Goal: Information Seeking & Learning: Learn about a topic

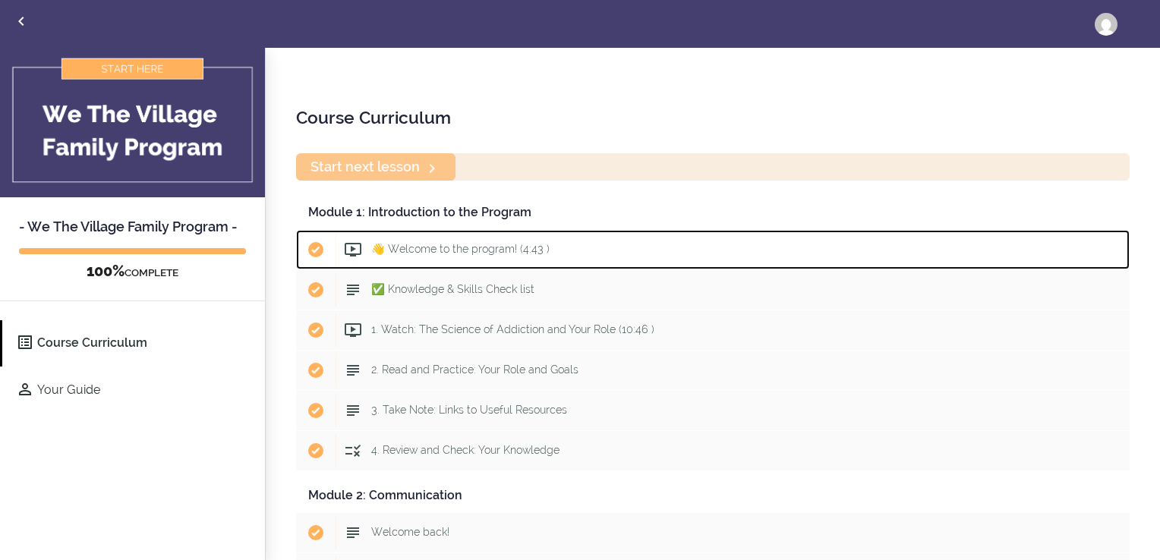
click at [447, 244] on span "👋 Welcome to the program! (4:43 )" at bounding box center [460, 249] width 178 height 12
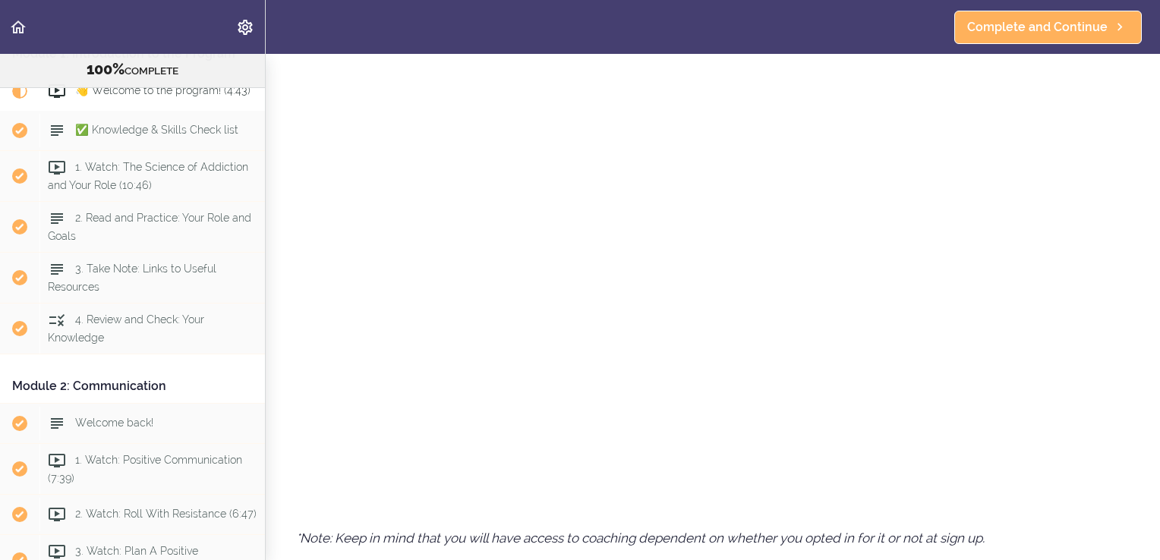
scroll to position [568, 0]
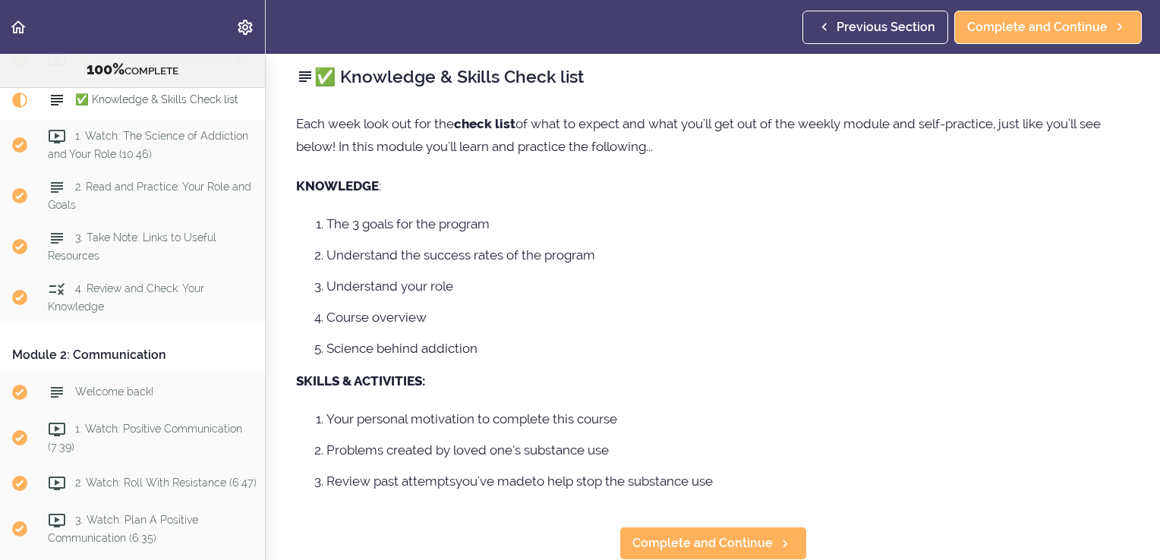
scroll to position [20, 0]
click at [103, 77] on div "👋 Welcome to the program! (4:43)" at bounding box center [151, 59] width 225 height 33
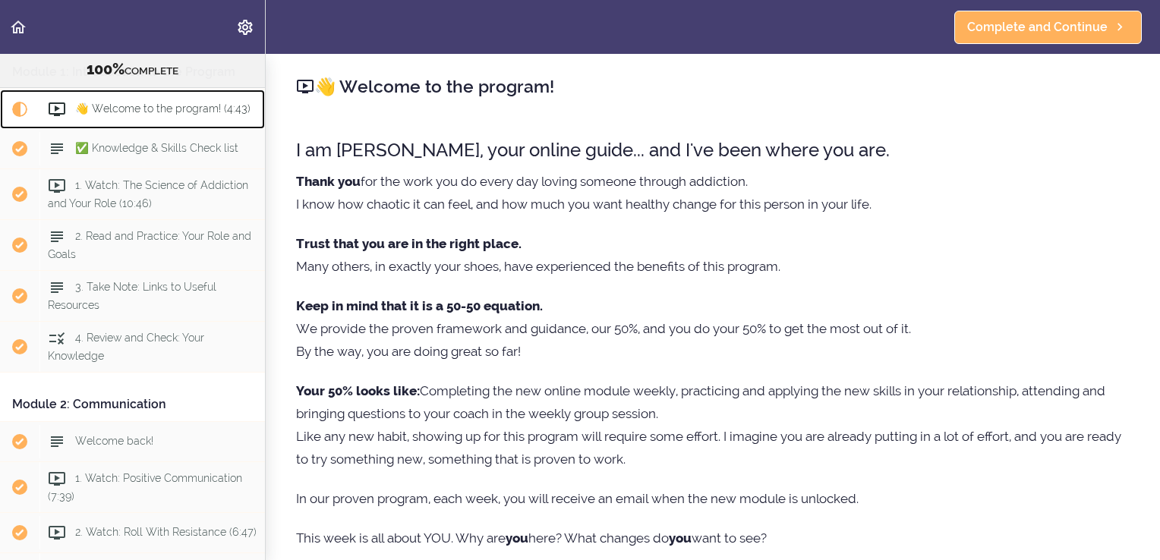
scroll to position [102, 0]
click at [153, 127] on div "👋 Welcome to the program! (4:43)" at bounding box center [151, 109] width 225 height 33
click at [103, 155] on span "✅ Knowledge & Skills Check list" at bounding box center [156, 149] width 163 height 12
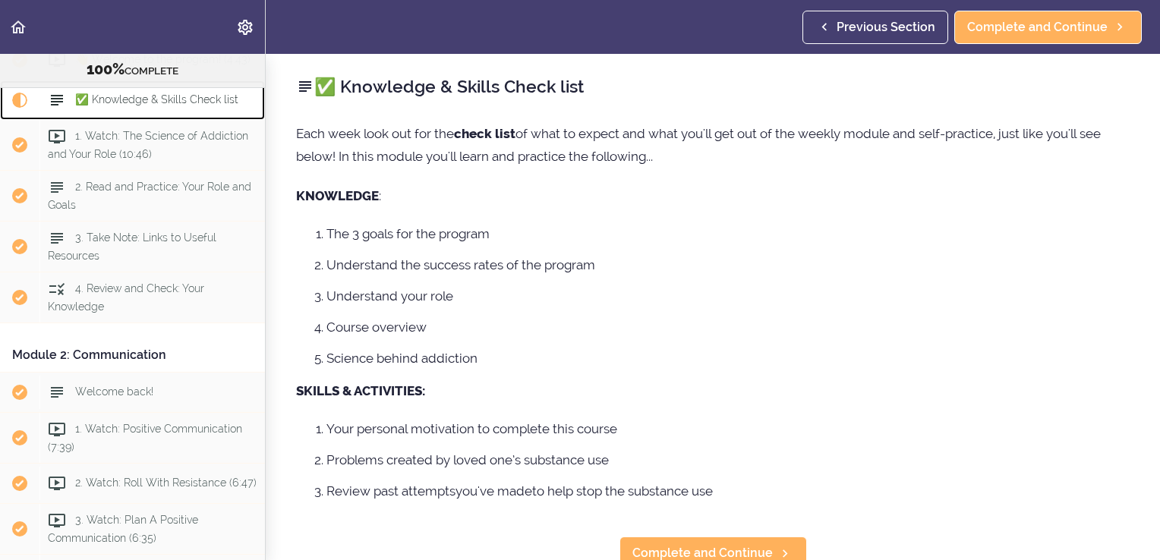
scroll to position [20, 0]
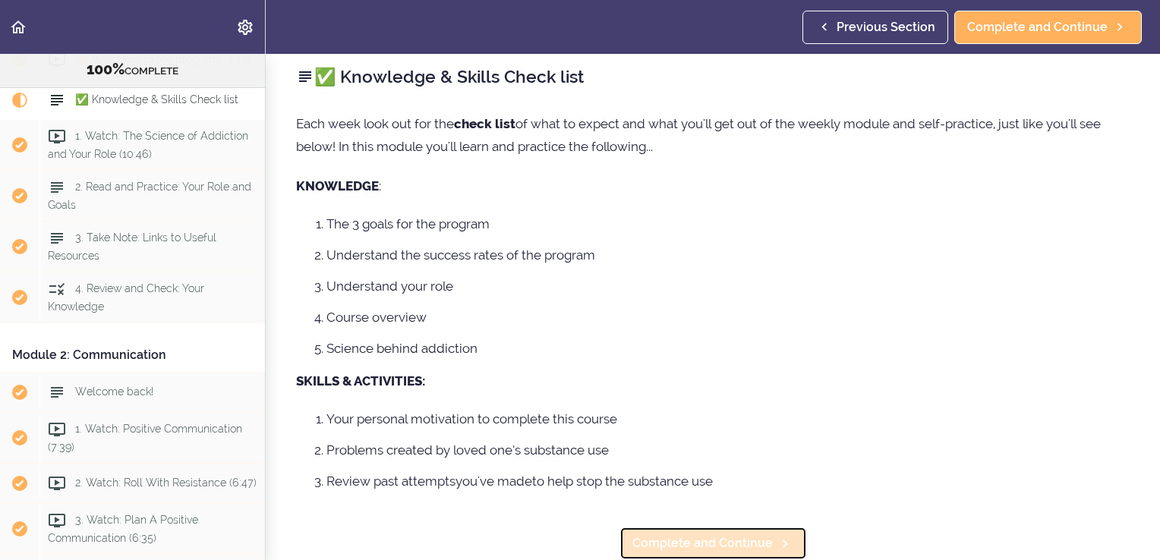
click at [762, 534] on span "Complete and Continue" at bounding box center [702, 543] width 140 height 18
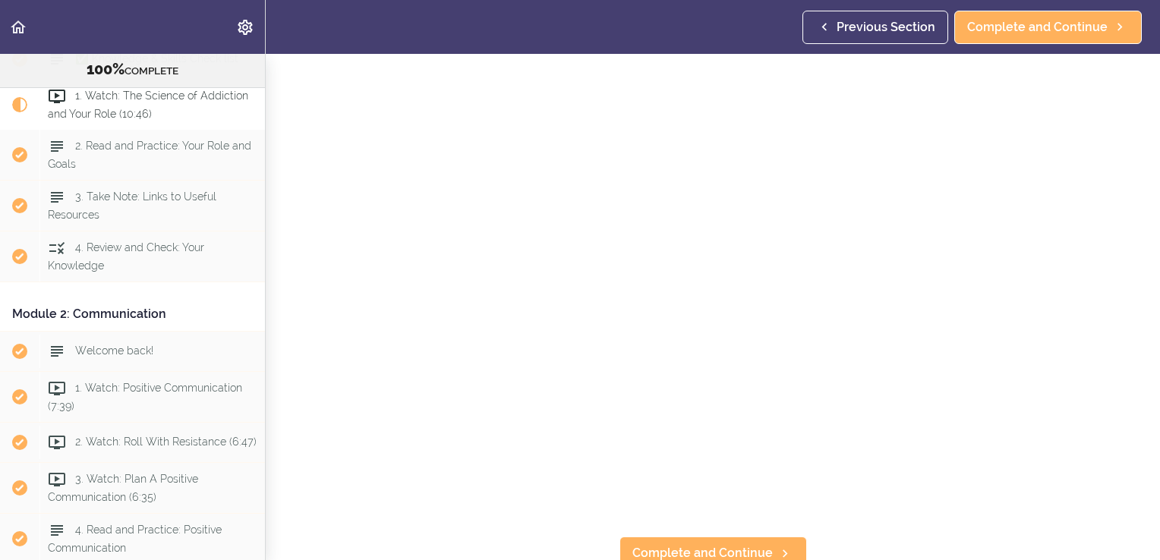
scroll to position [1047, 0]
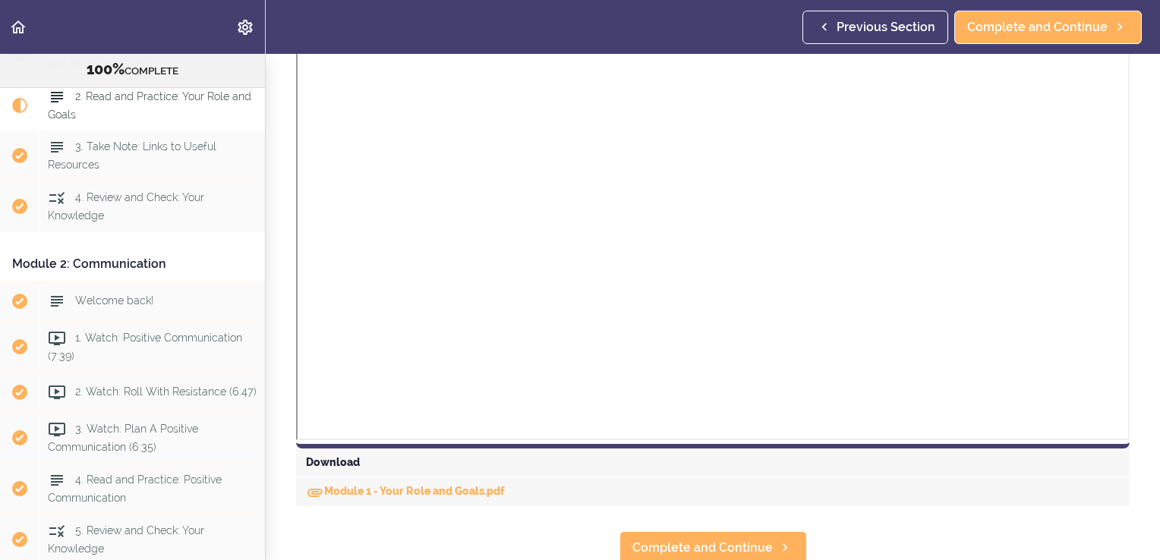
scroll to position [953, 0]
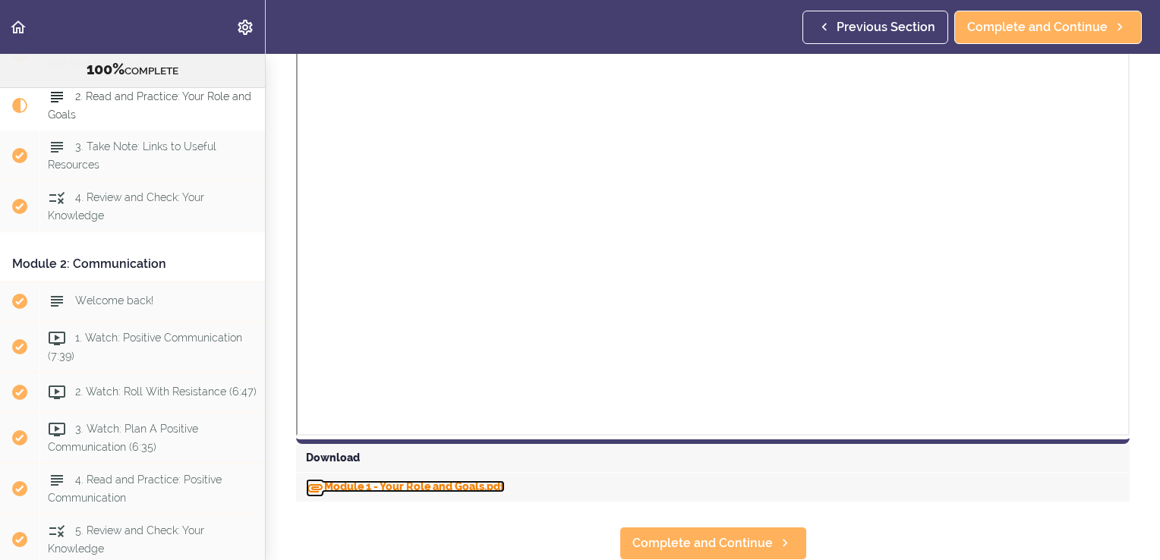
click at [433, 480] on link "Module 1 - Your Role and Goals.pdf" at bounding box center [405, 486] width 199 height 12
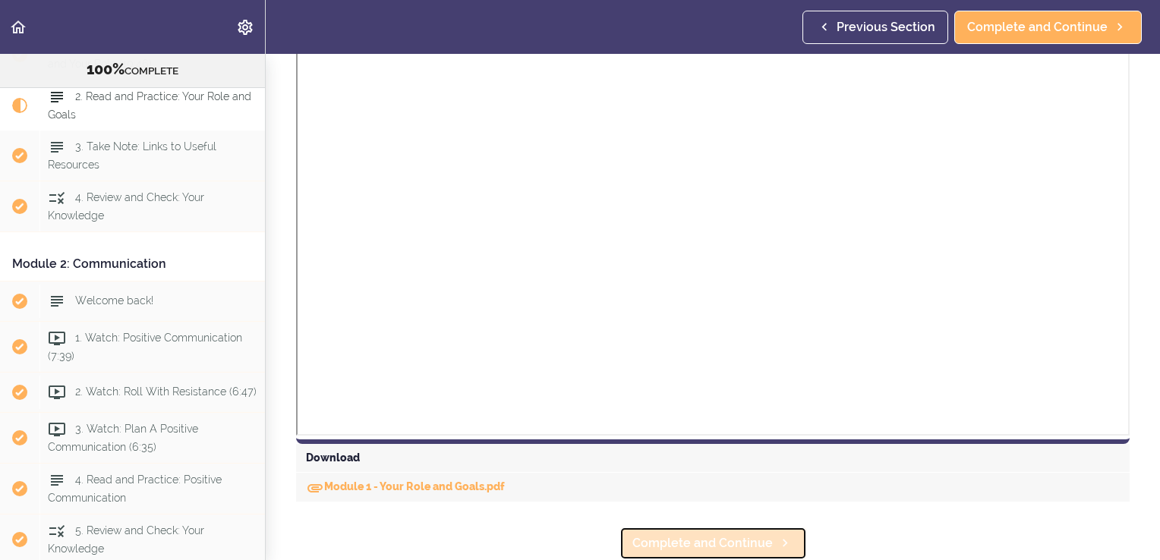
click at [732, 536] on span "Complete and Continue" at bounding box center [702, 543] width 140 height 18
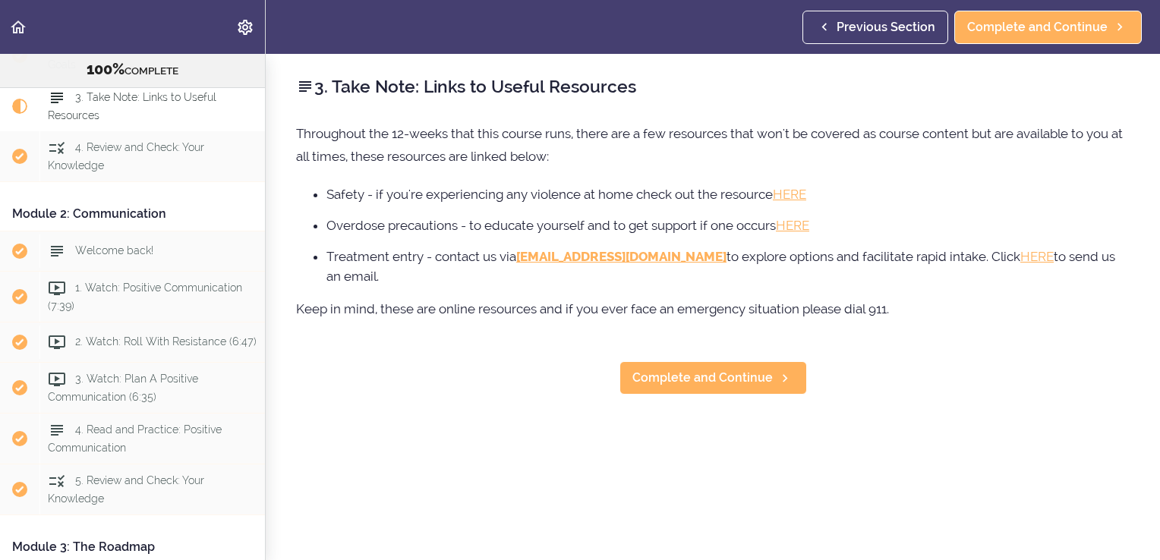
scroll to position [294, 0]
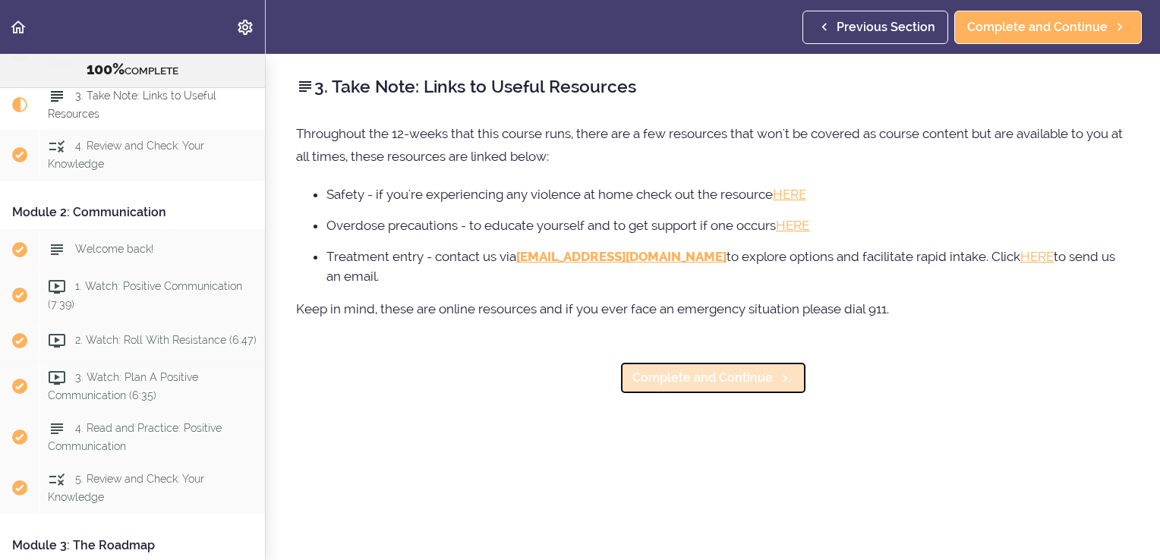
click at [744, 387] on link "Complete and Continue" at bounding box center [712, 377] width 187 height 33
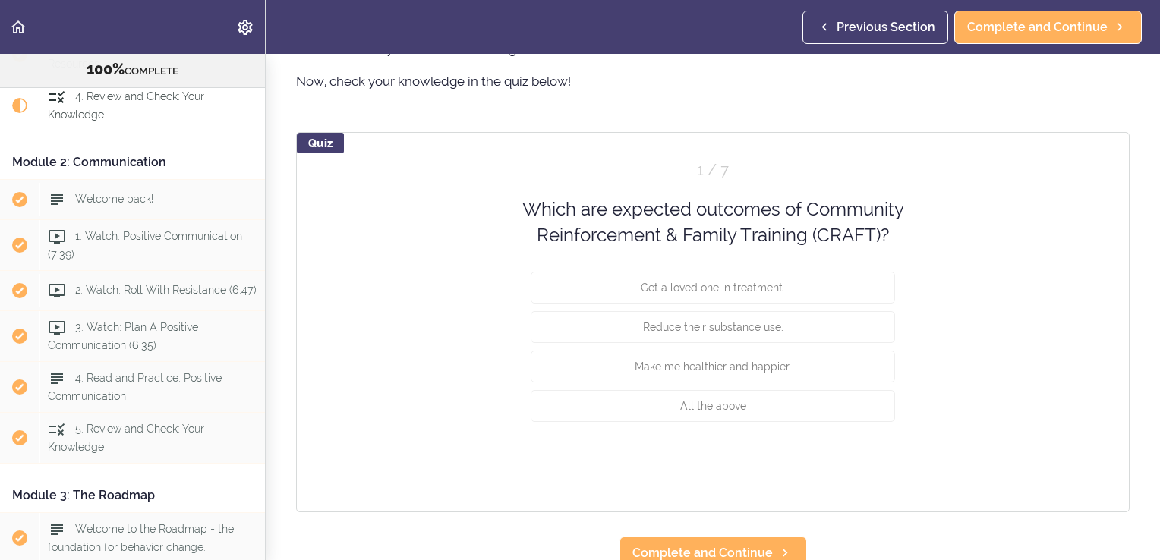
scroll to position [1216, 0]
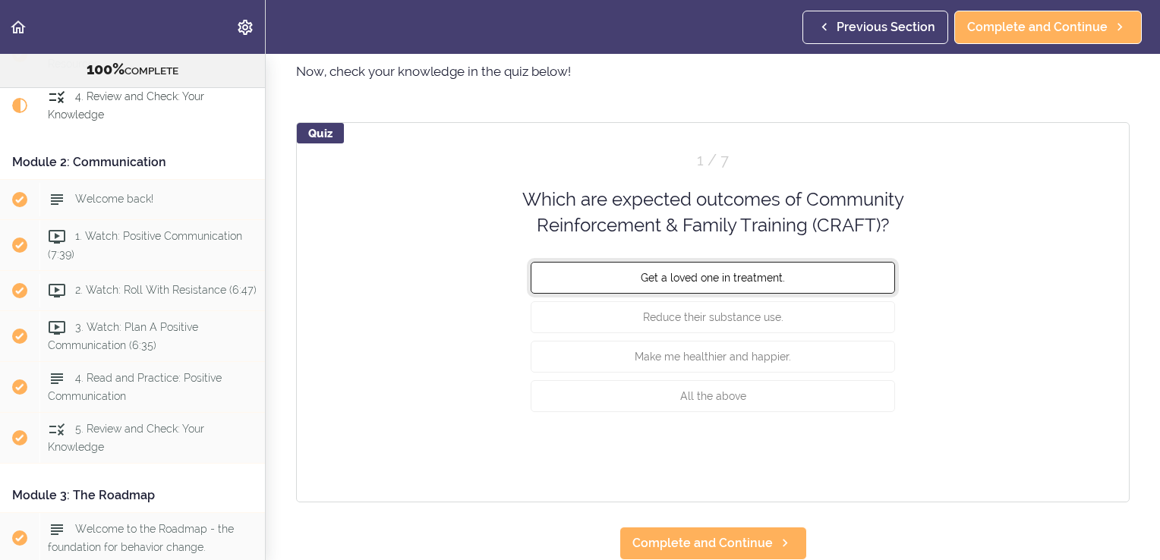
click at [811, 272] on button "Get a loved one in treatment." at bounding box center [713, 277] width 364 height 32
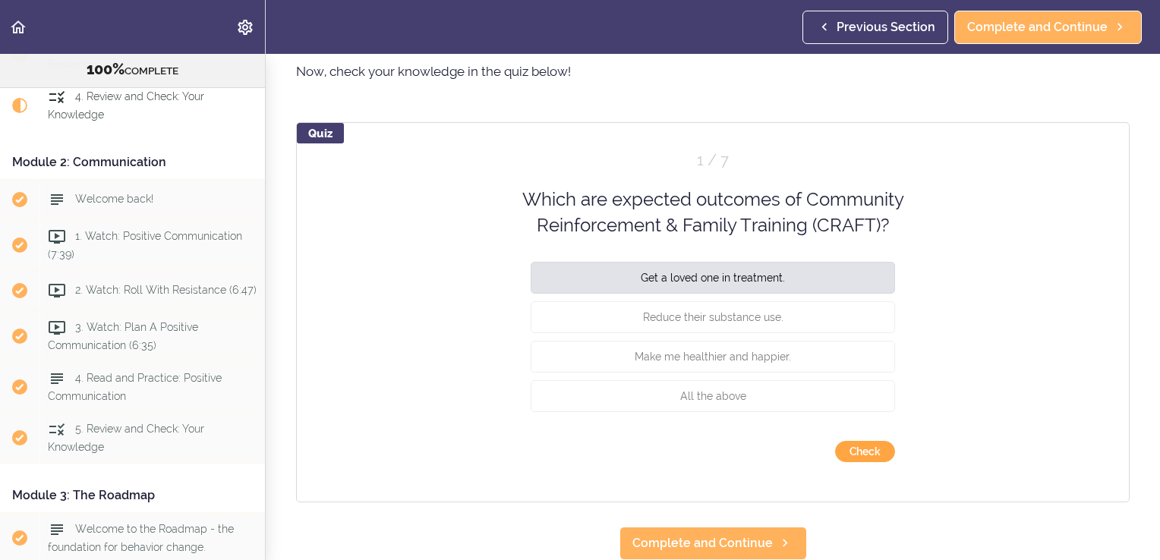
click at [852, 443] on button "Check" at bounding box center [865, 451] width 60 height 21
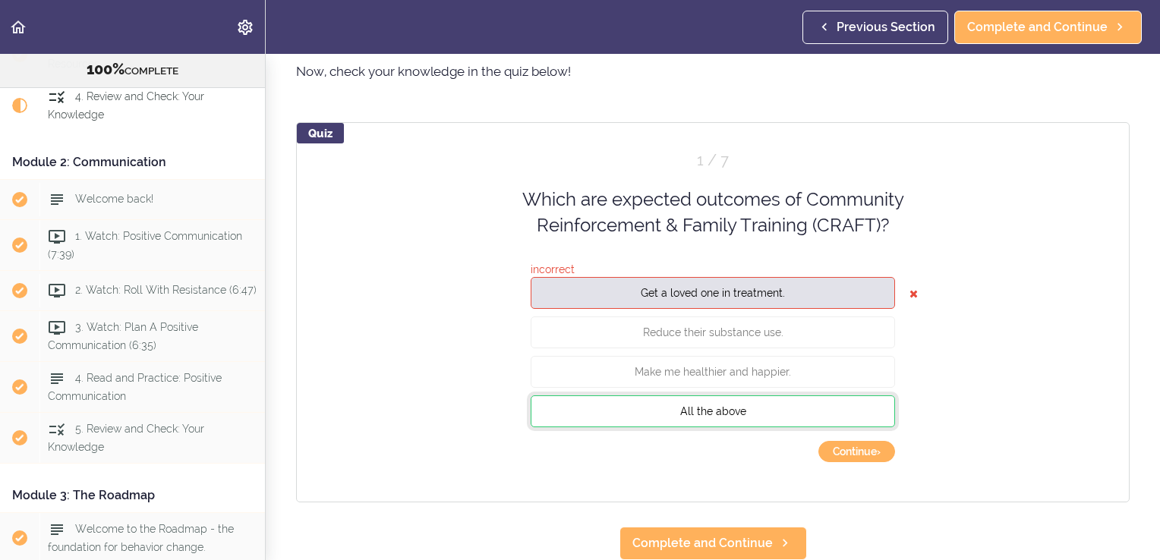
click at [790, 405] on button "All the above" at bounding box center [713, 411] width 364 height 32
click at [858, 444] on button "Continue ›" at bounding box center [856, 451] width 77 height 21
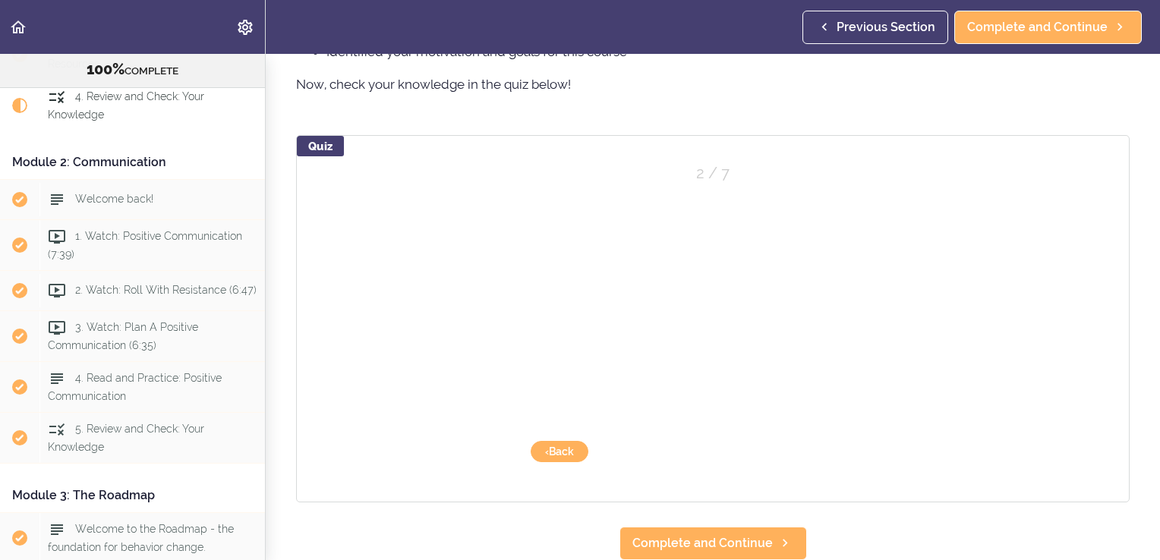
scroll to position [1203, 0]
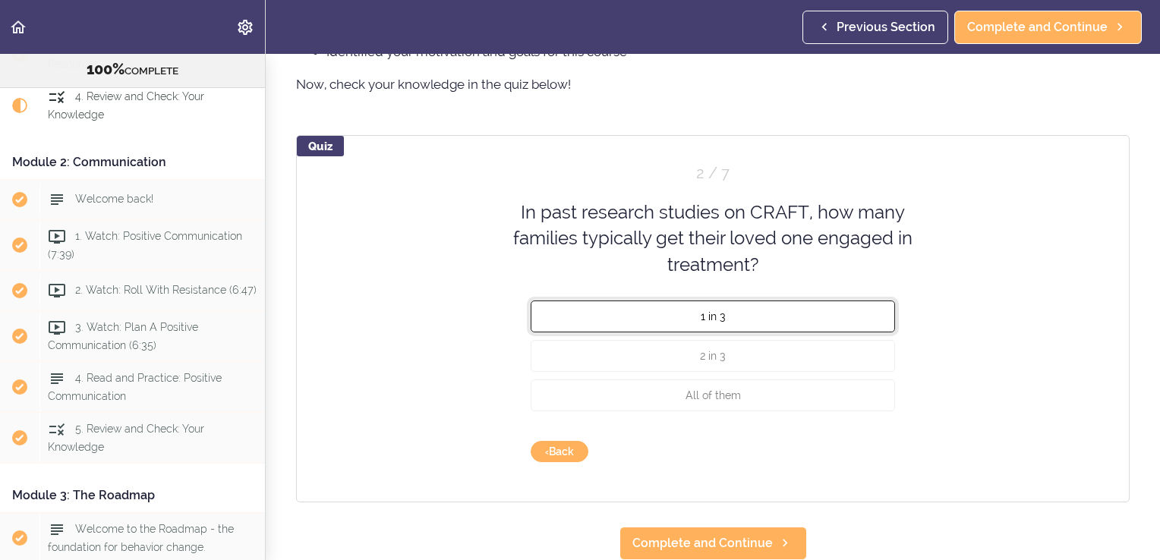
click at [795, 310] on button "1 in 3" at bounding box center [713, 317] width 364 height 32
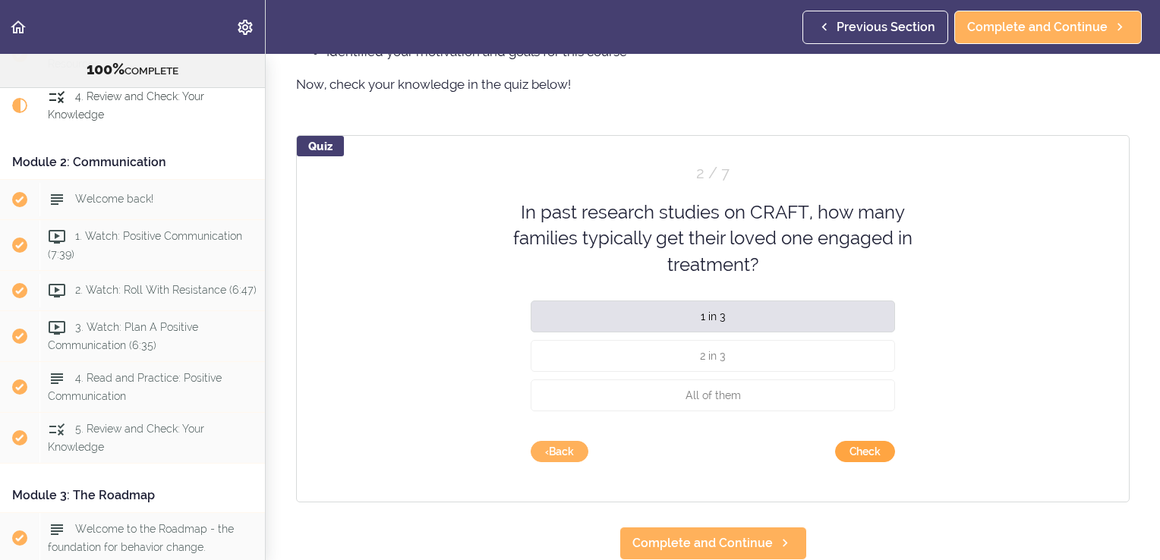
click at [862, 441] on button "Check" at bounding box center [865, 451] width 60 height 21
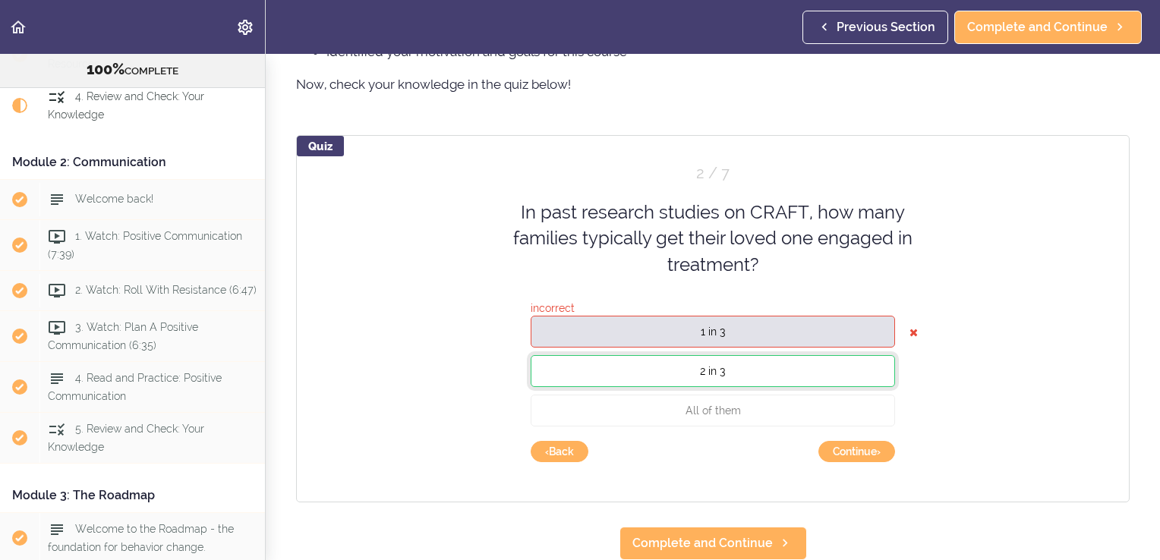
click at [803, 358] on button "2 in 3" at bounding box center [713, 371] width 364 height 32
click at [855, 441] on button "Continue ›" at bounding box center [856, 451] width 77 height 21
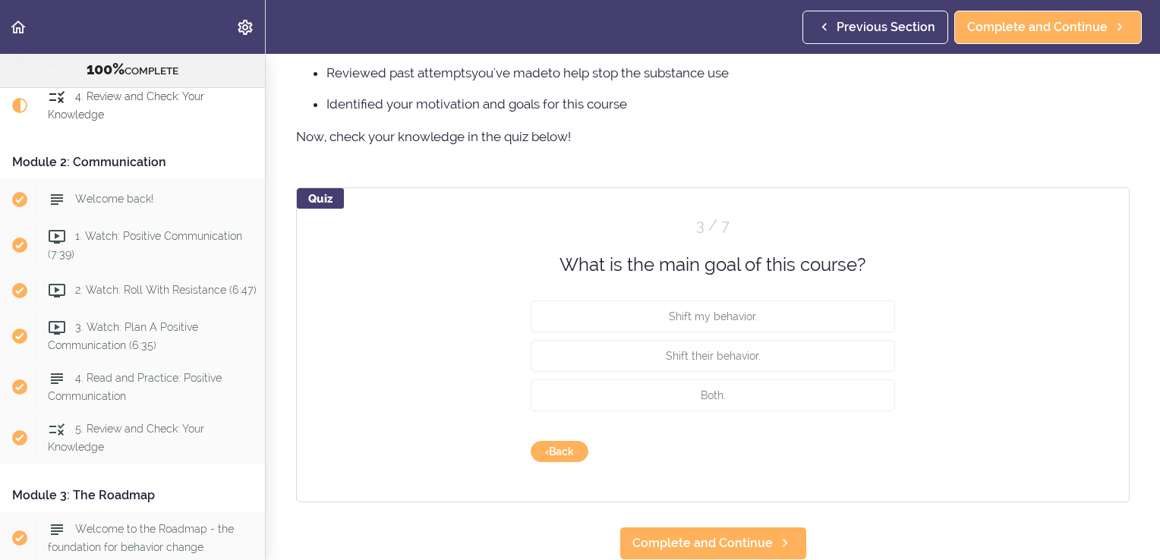
scroll to position [1151, 0]
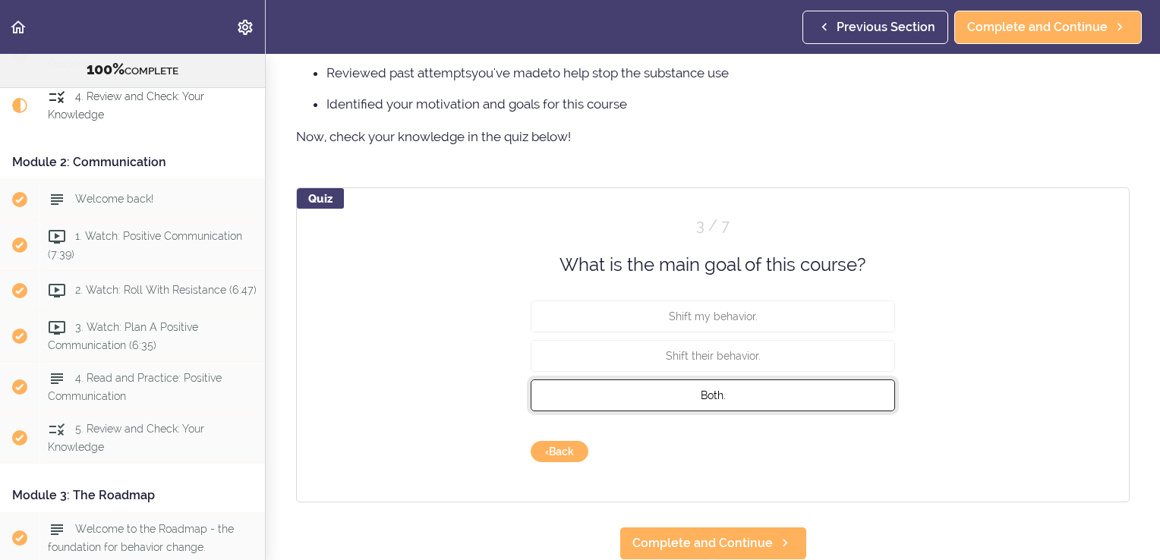
click at [839, 387] on button "Both." at bounding box center [713, 395] width 364 height 32
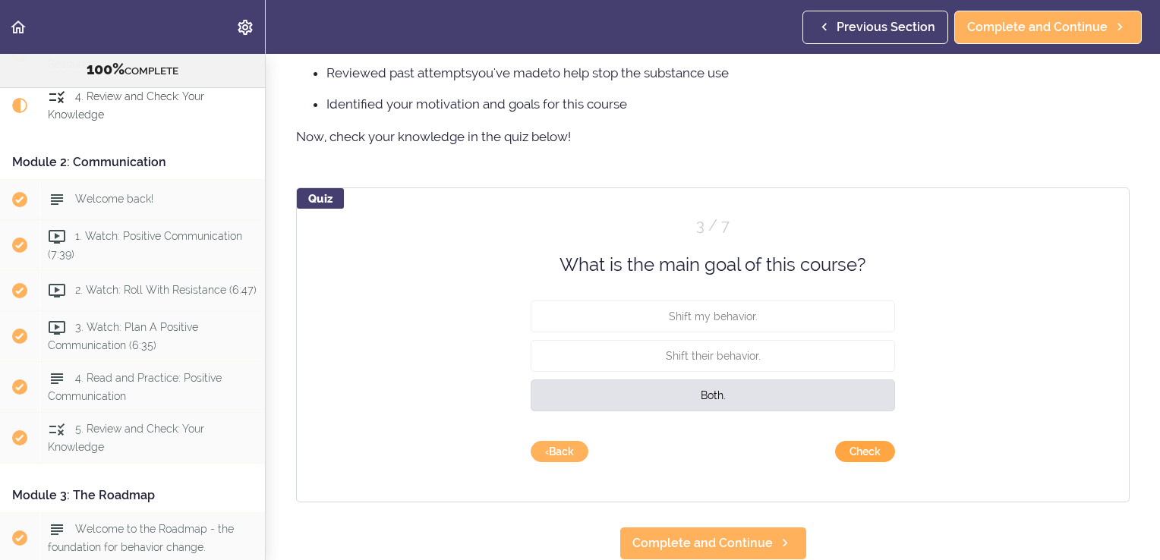
click at [865, 448] on button "Check" at bounding box center [865, 451] width 60 height 21
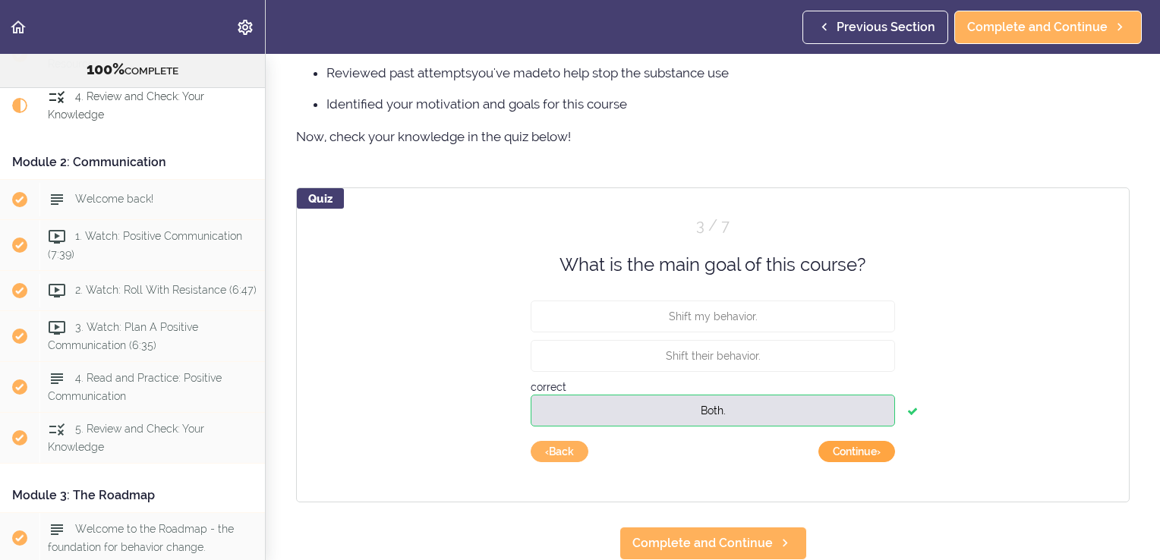
click at [865, 448] on button "Continue ›" at bounding box center [856, 451] width 77 height 21
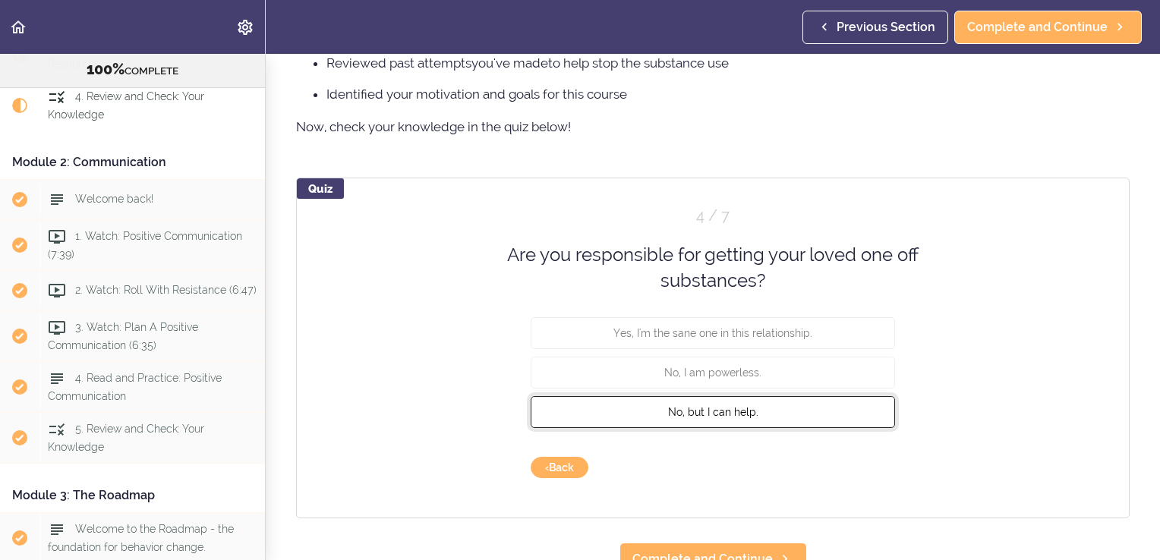
click at [822, 408] on button "No, but I can help." at bounding box center [713, 411] width 364 height 32
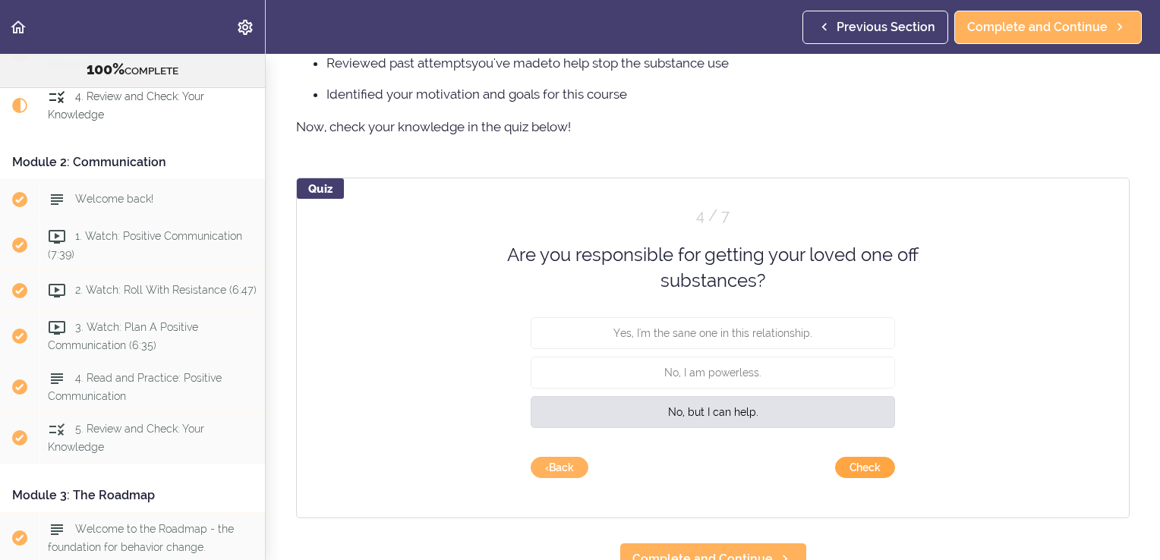
click at [860, 469] on button "Check" at bounding box center [865, 467] width 60 height 21
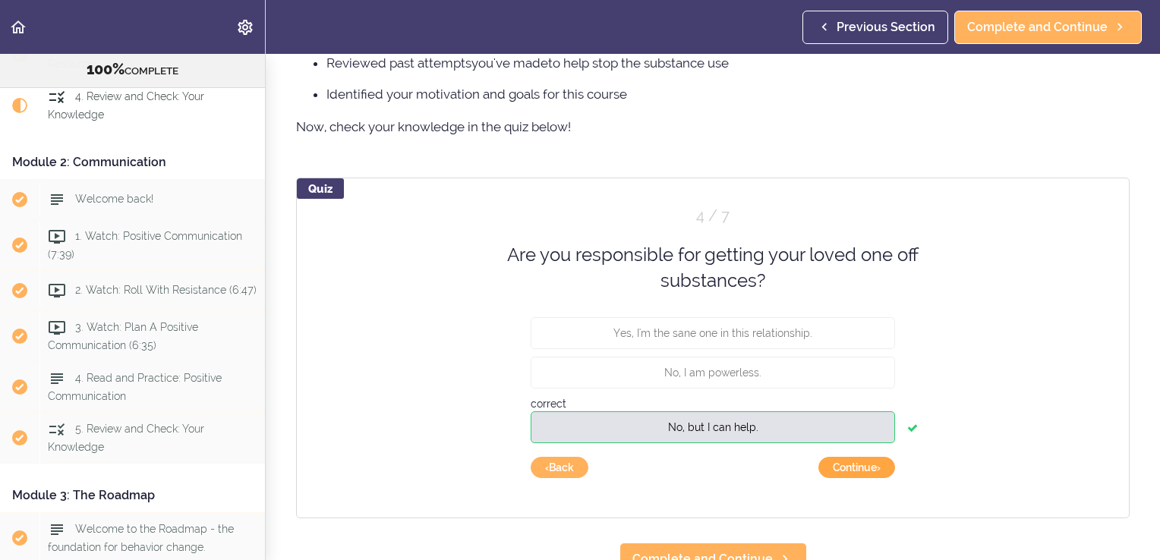
click at [860, 469] on button "Continue ›" at bounding box center [856, 467] width 77 height 21
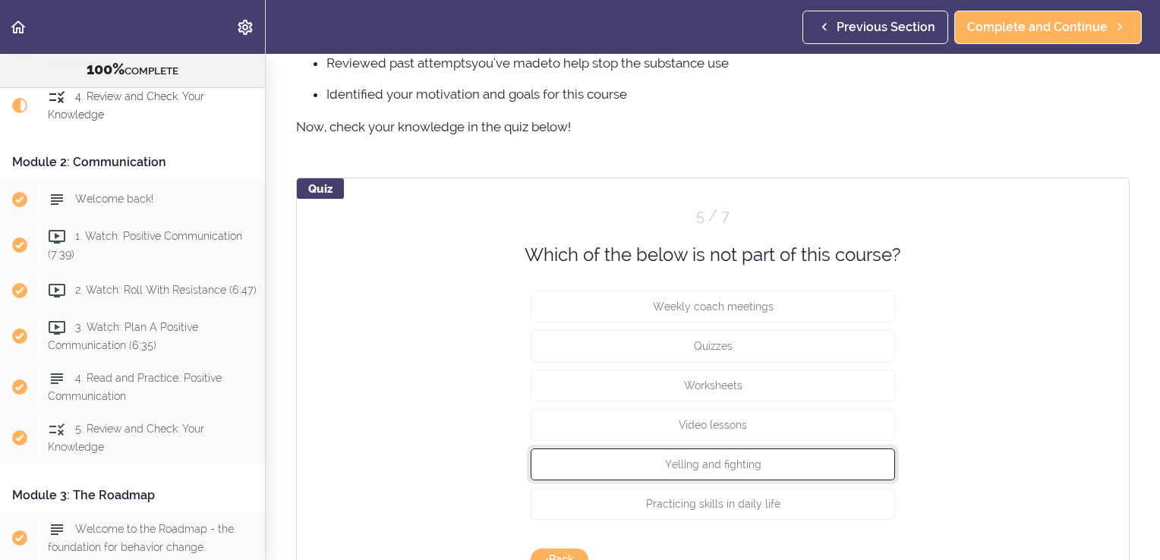
click at [860, 469] on button "Yelling and fighting" at bounding box center [713, 465] width 364 height 32
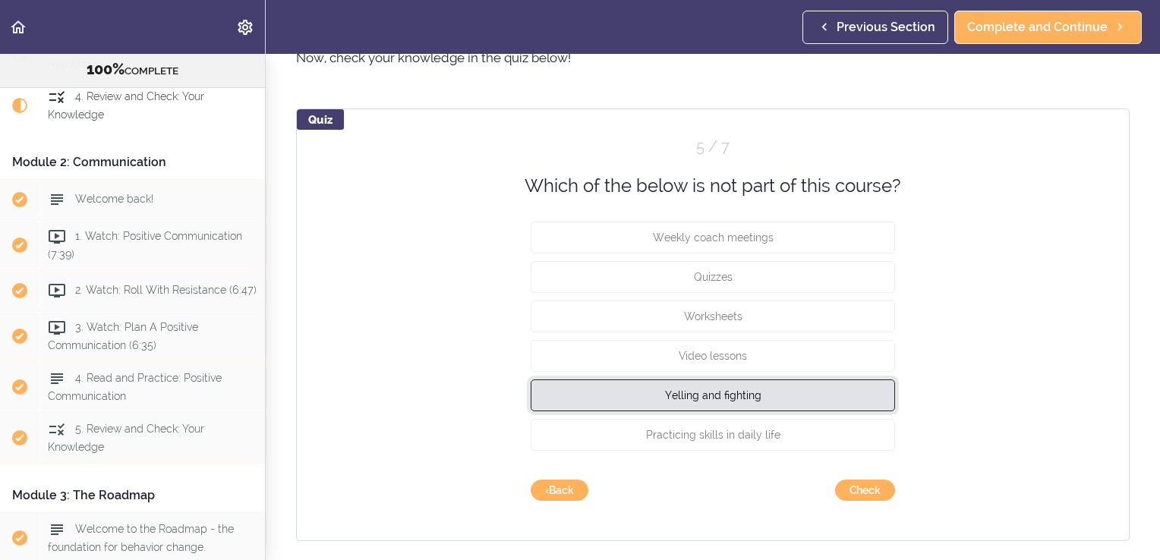
scroll to position [1269, 0]
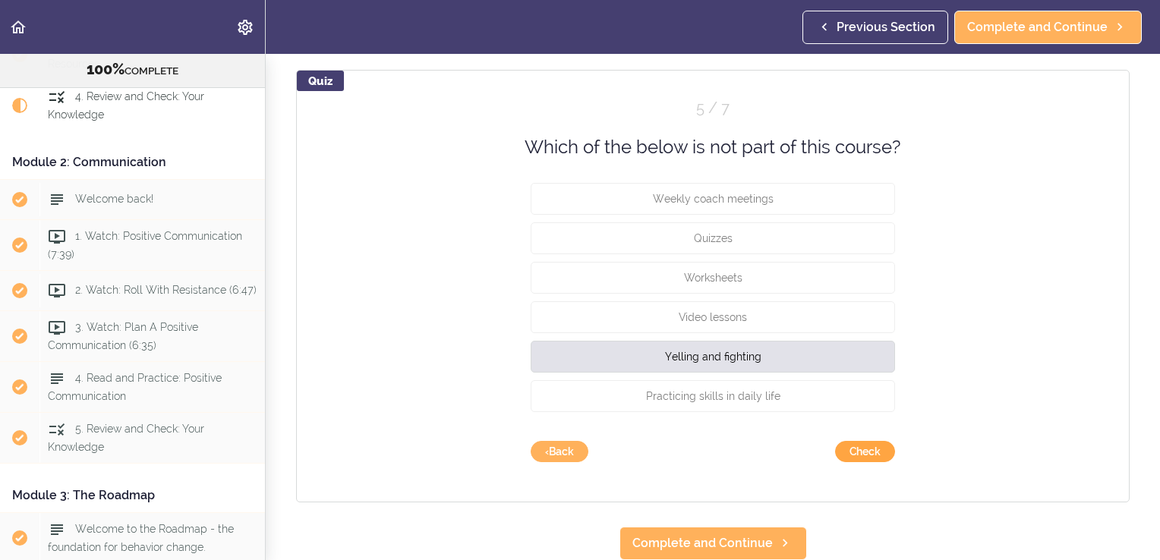
click at [880, 443] on button "Check" at bounding box center [865, 451] width 60 height 21
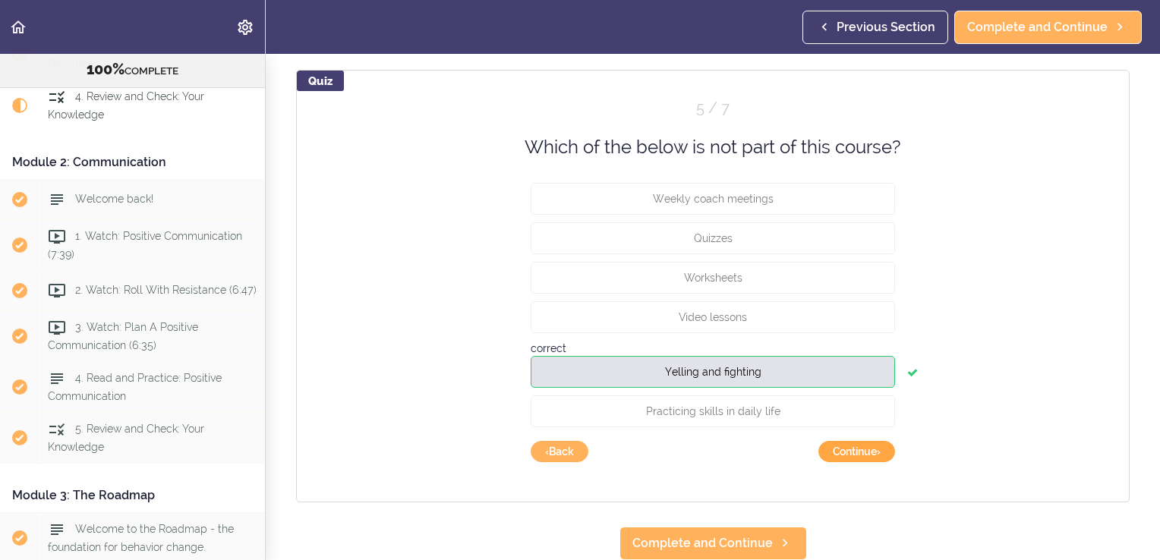
click at [880, 443] on button "Continue ›" at bounding box center [856, 451] width 77 height 21
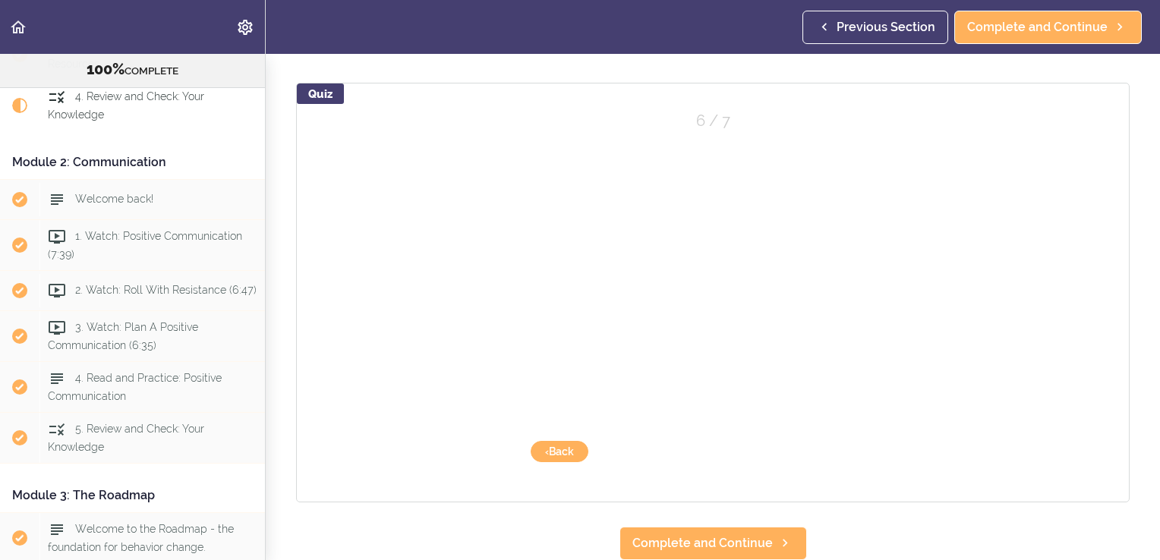
scroll to position [1256, 0]
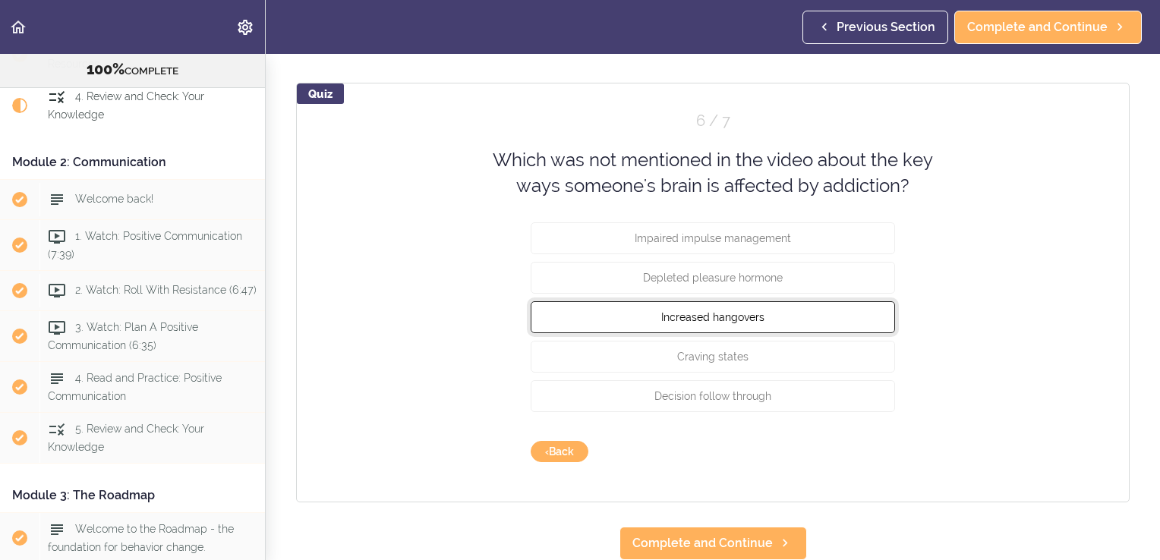
click at [823, 305] on button "Increased hangovers" at bounding box center [713, 317] width 364 height 32
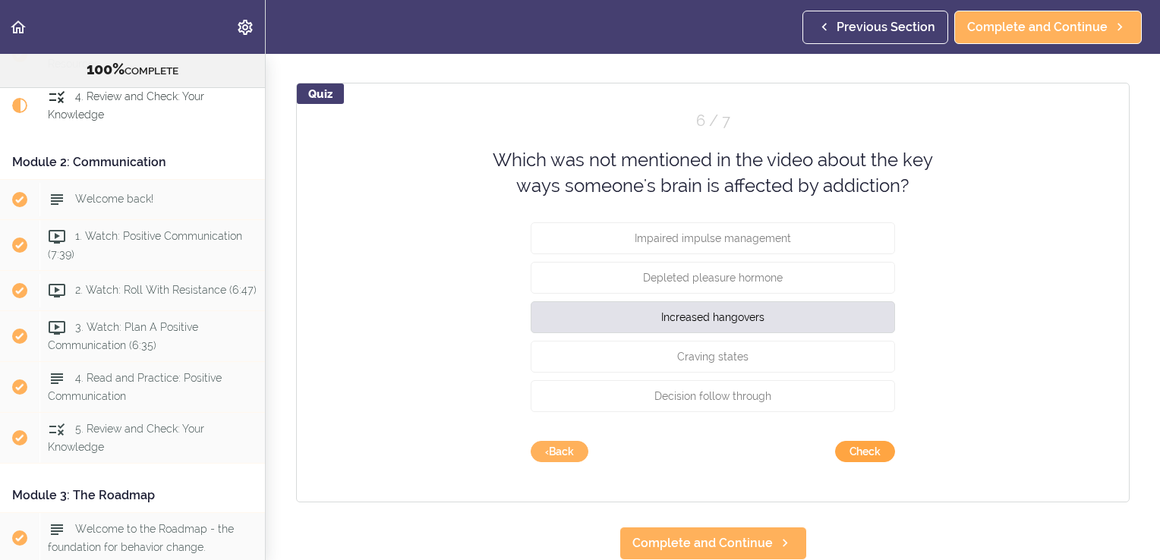
click at [871, 441] on button "Check" at bounding box center [865, 451] width 60 height 21
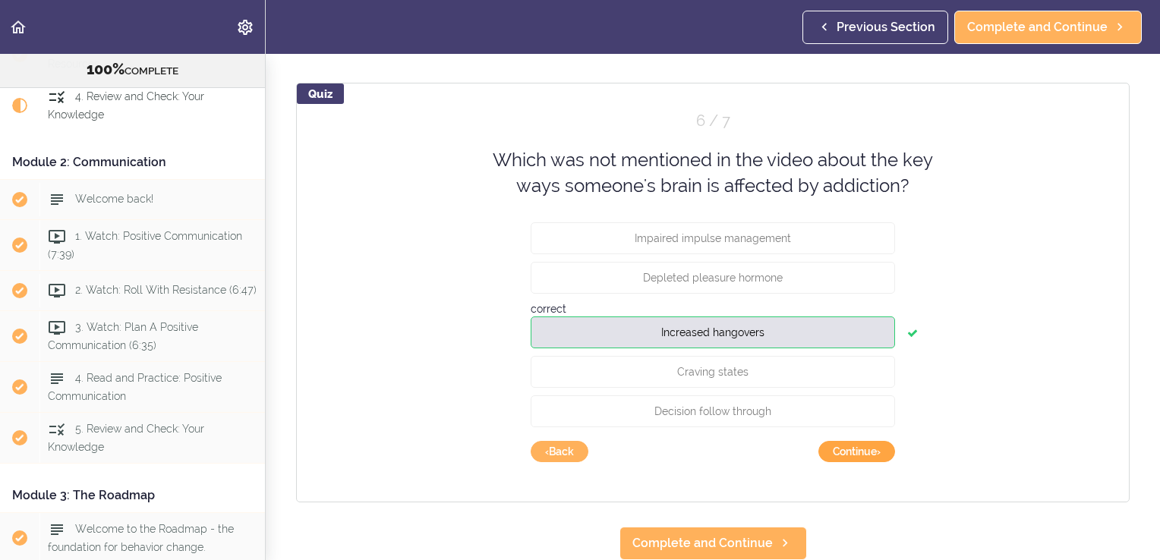
click at [871, 441] on button "Continue ›" at bounding box center [856, 451] width 77 height 21
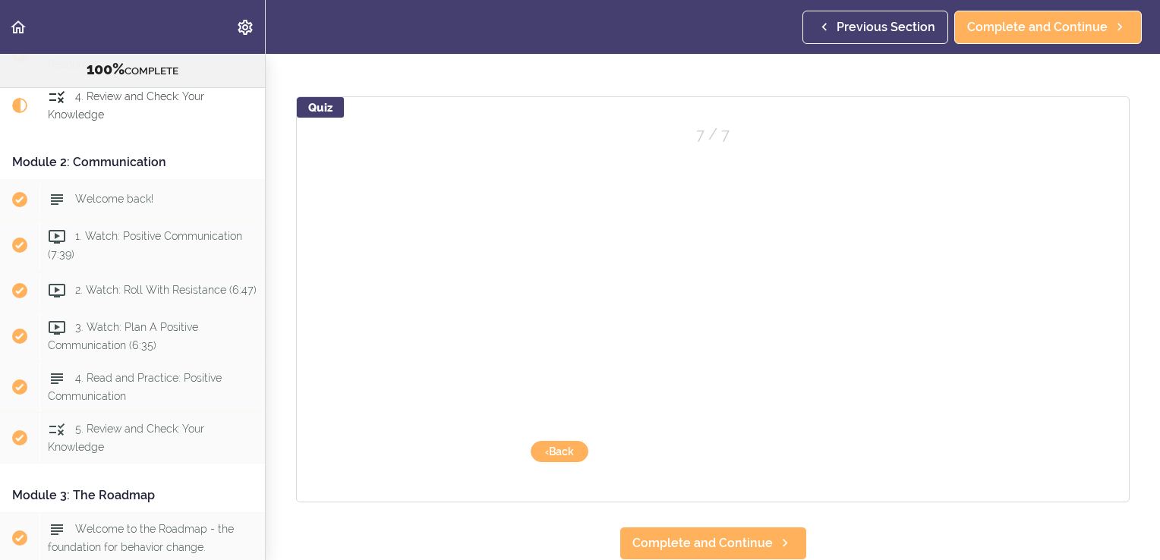
scroll to position [1242, 0]
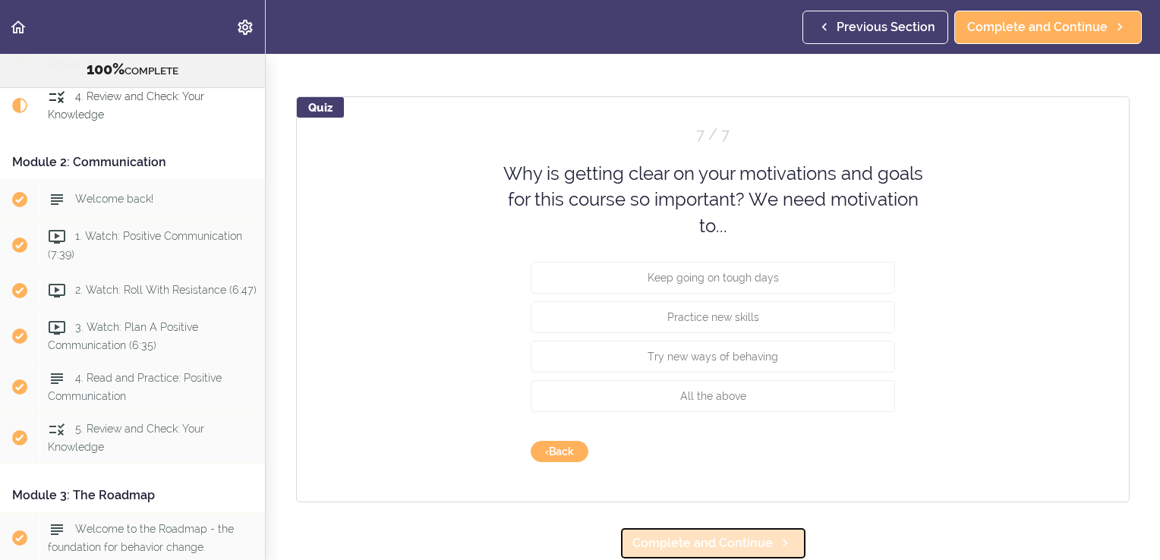
click at [742, 537] on span "Complete and Continue" at bounding box center [702, 543] width 140 height 18
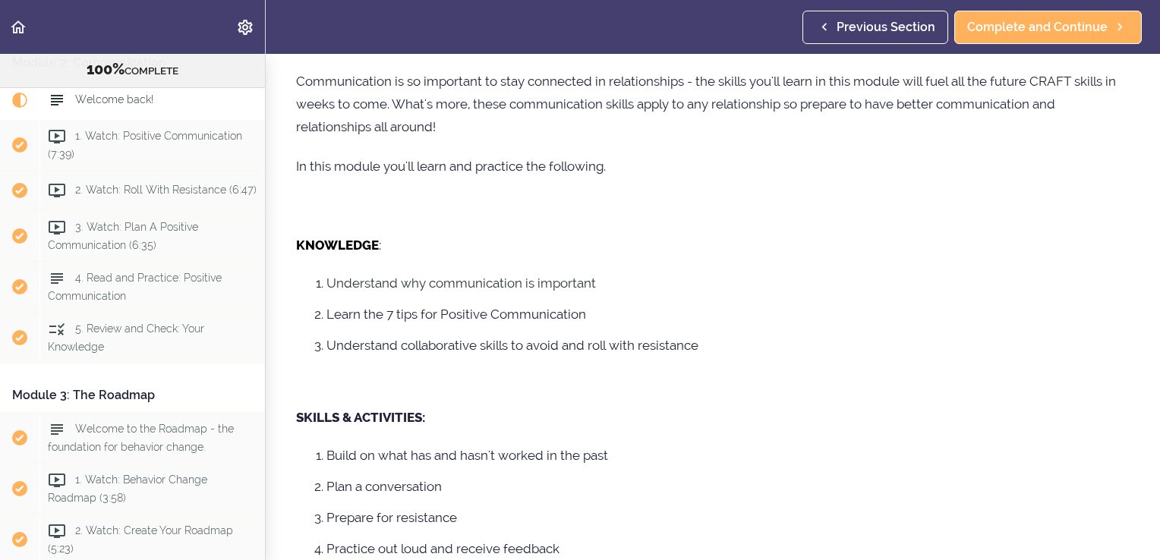
scroll to position [288, 0]
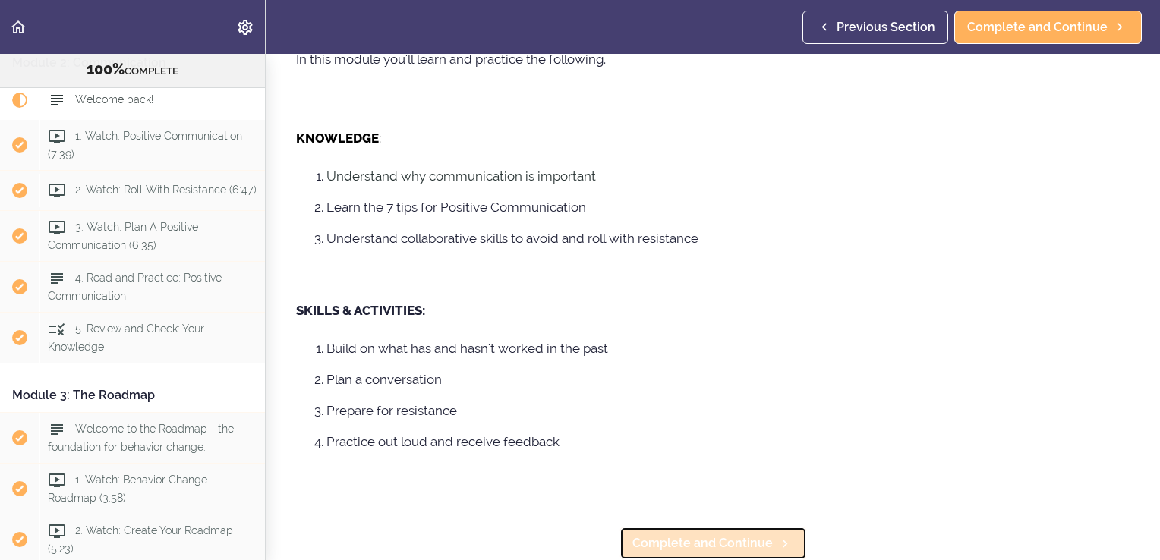
click at [729, 534] on span "Complete and Continue" at bounding box center [702, 543] width 140 height 18
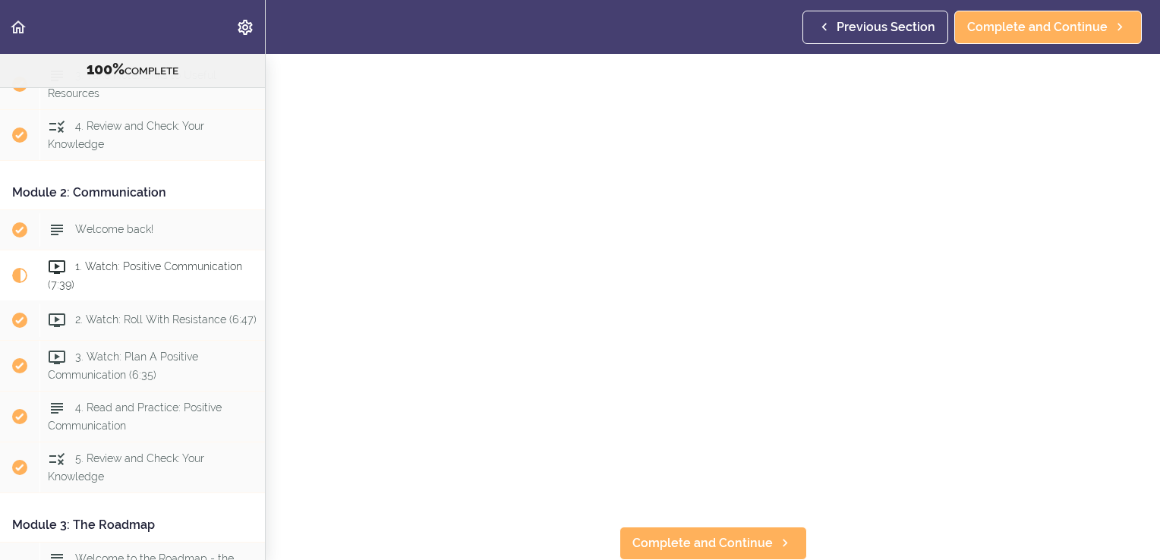
scroll to position [326, 0]
